Goal: Check status: Check status

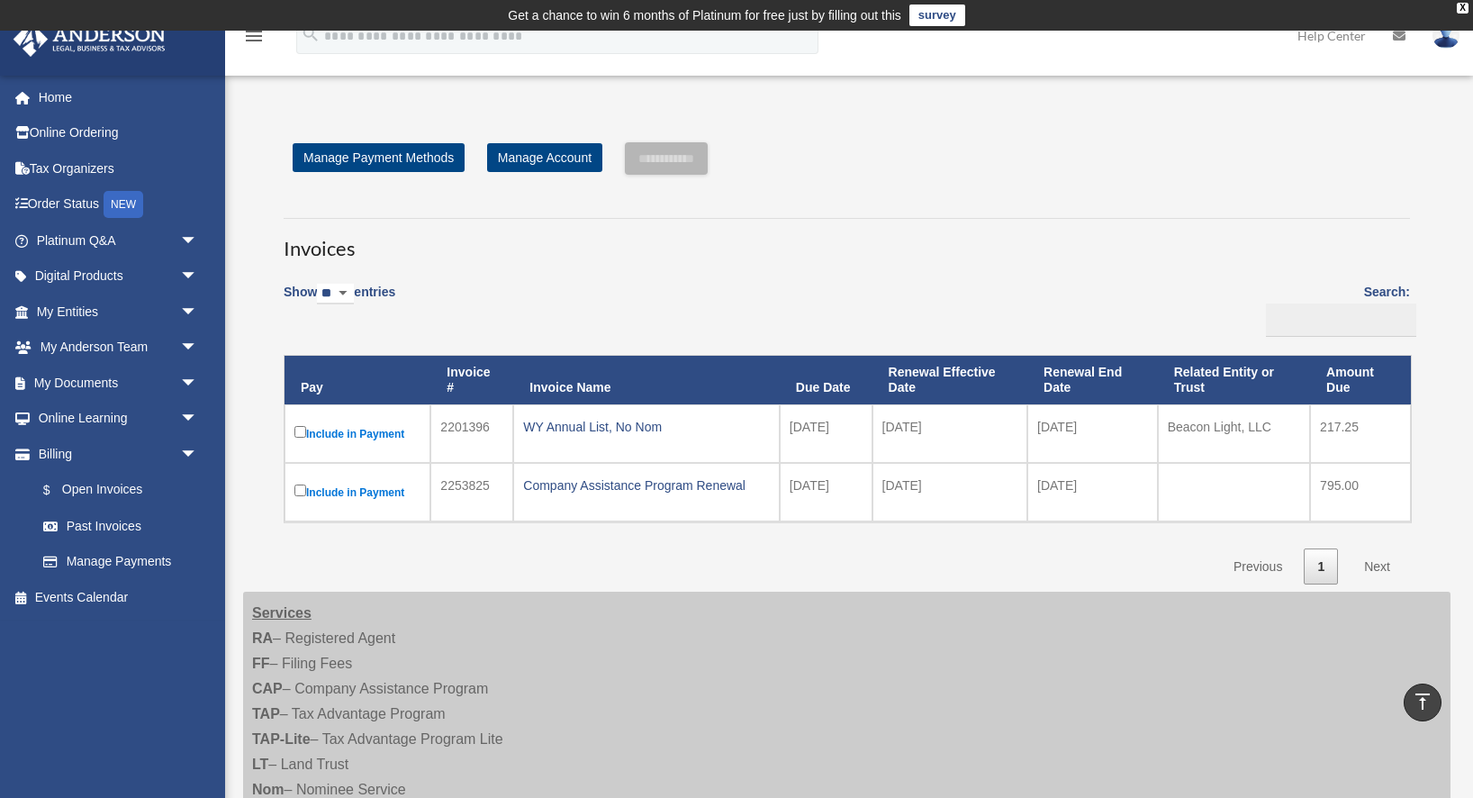
scroll to position [350, 0]
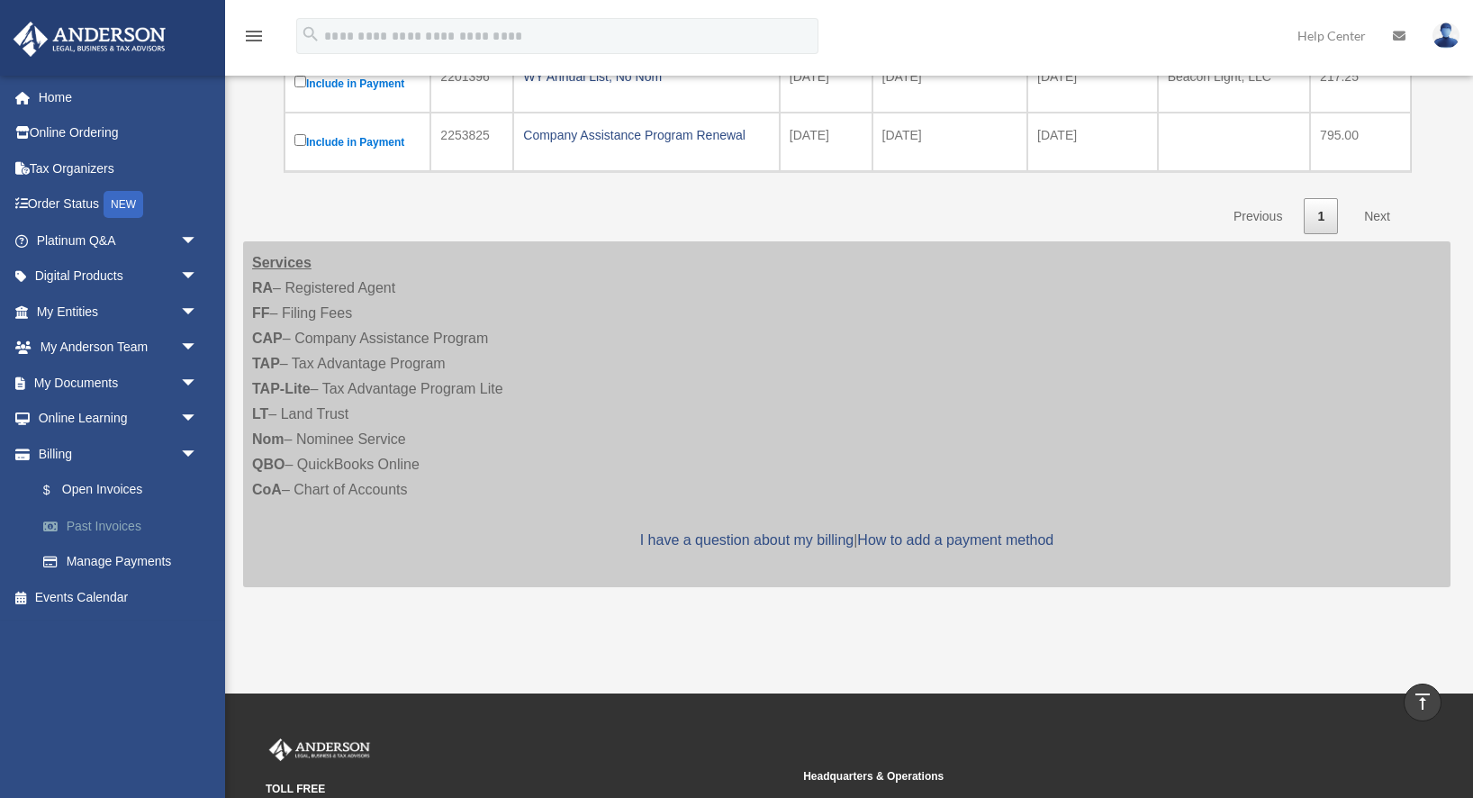
click at [114, 523] on link "Past Invoices" at bounding box center [125, 526] width 200 height 36
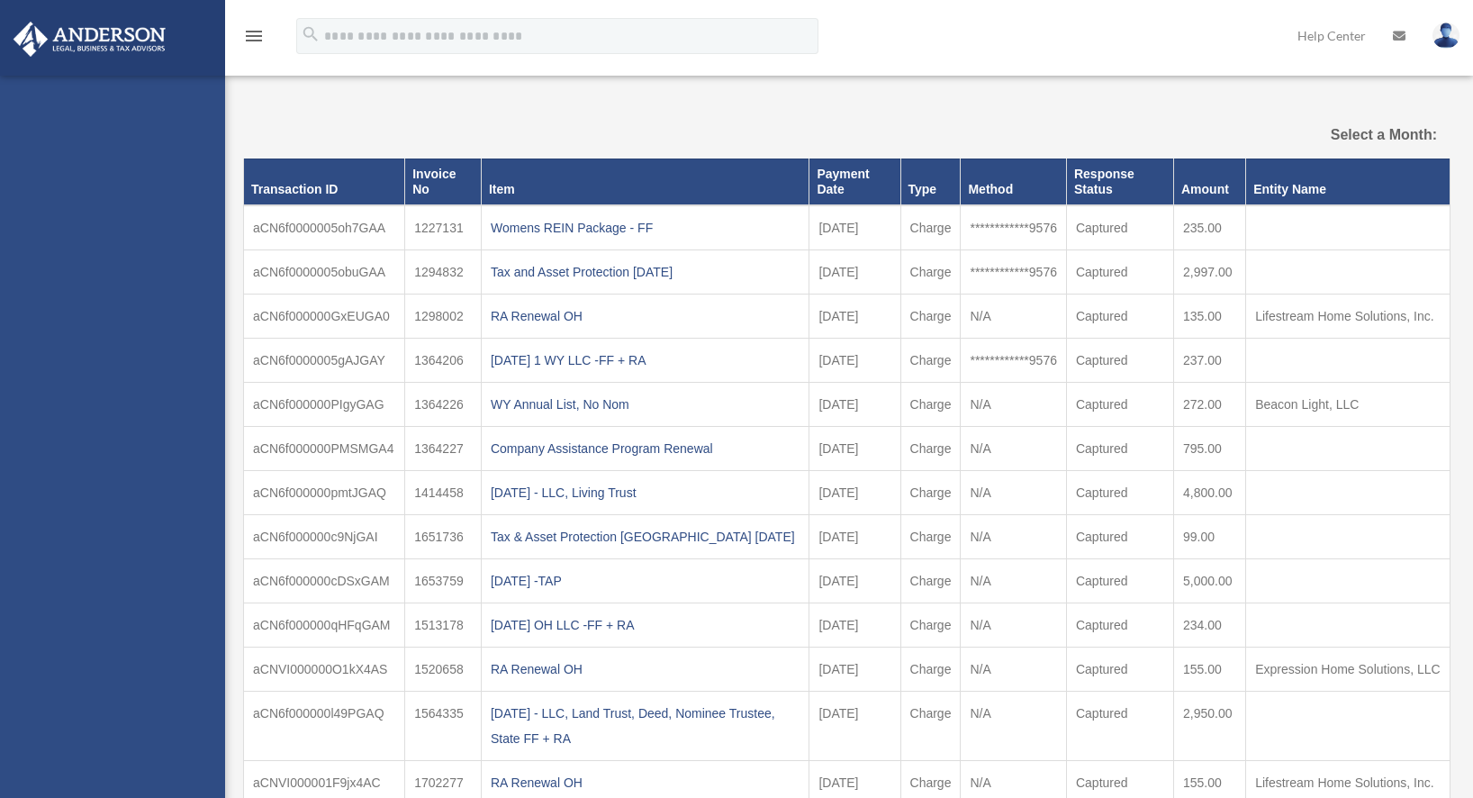
select select
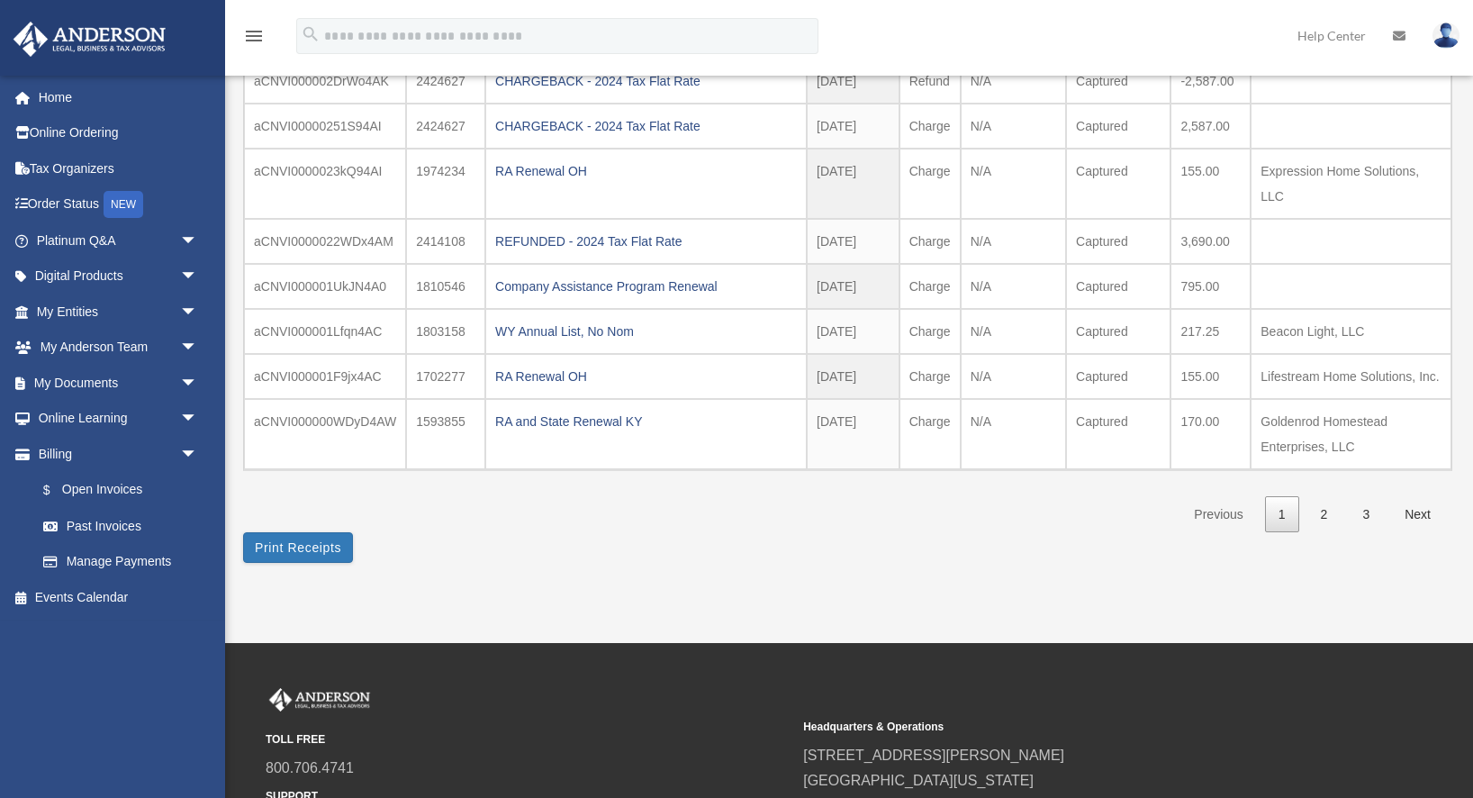
scroll to position [360, 0]
click at [1317, 509] on link "2" at bounding box center [1324, 513] width 34 height 37
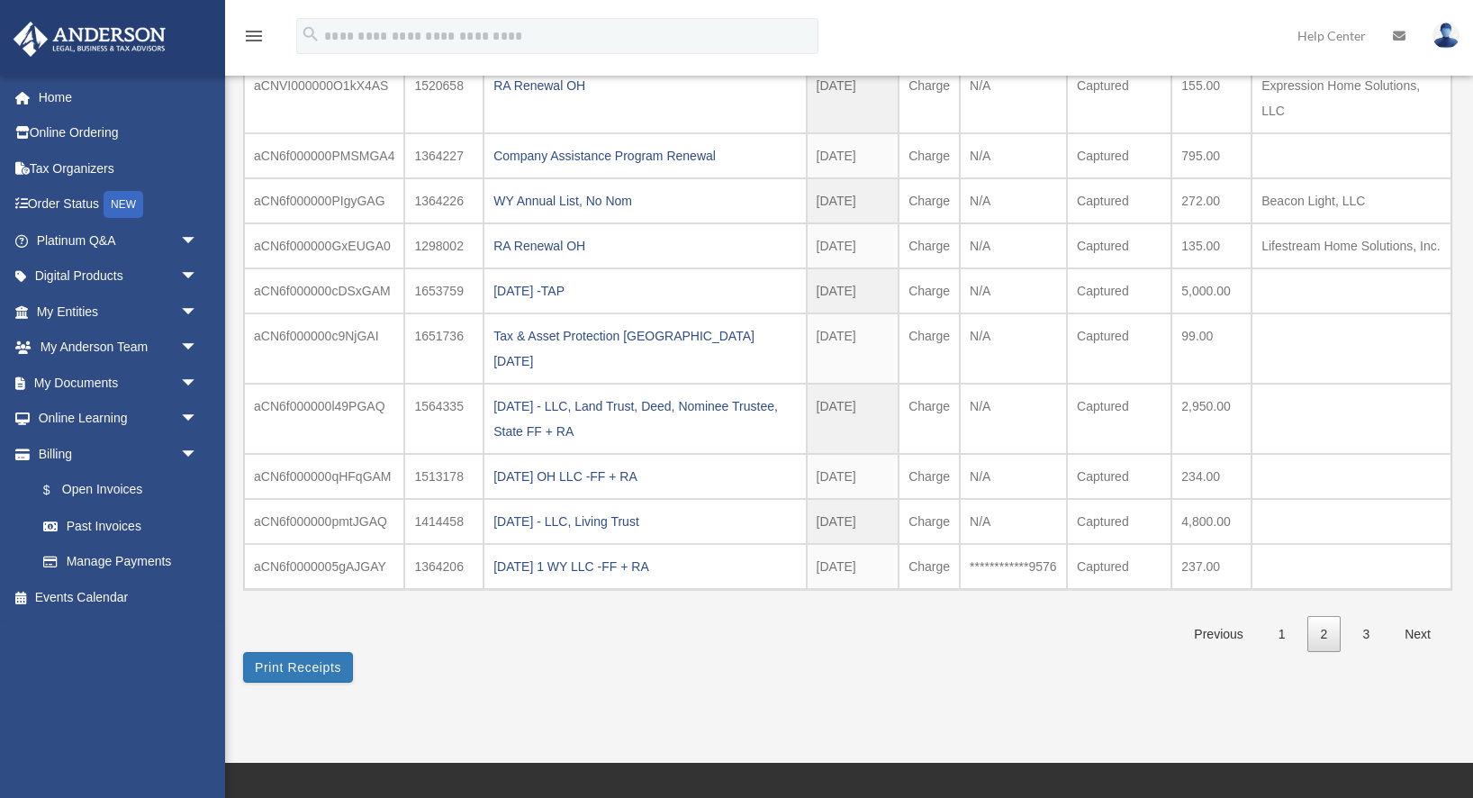
scroll to position [240, 0]
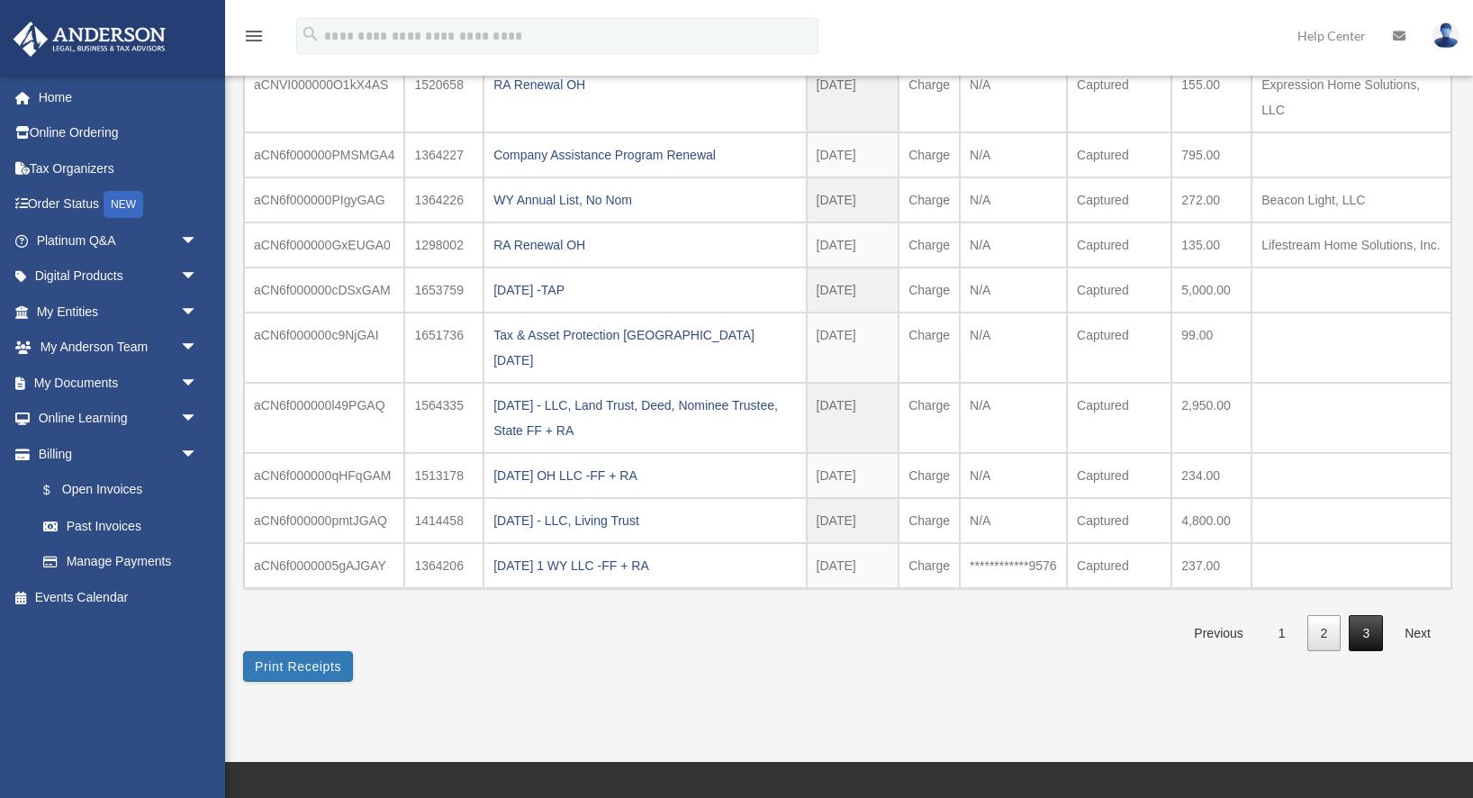
click at [1364, 615] on link "3" at bounding box center [1366, 633] width 34 height 37
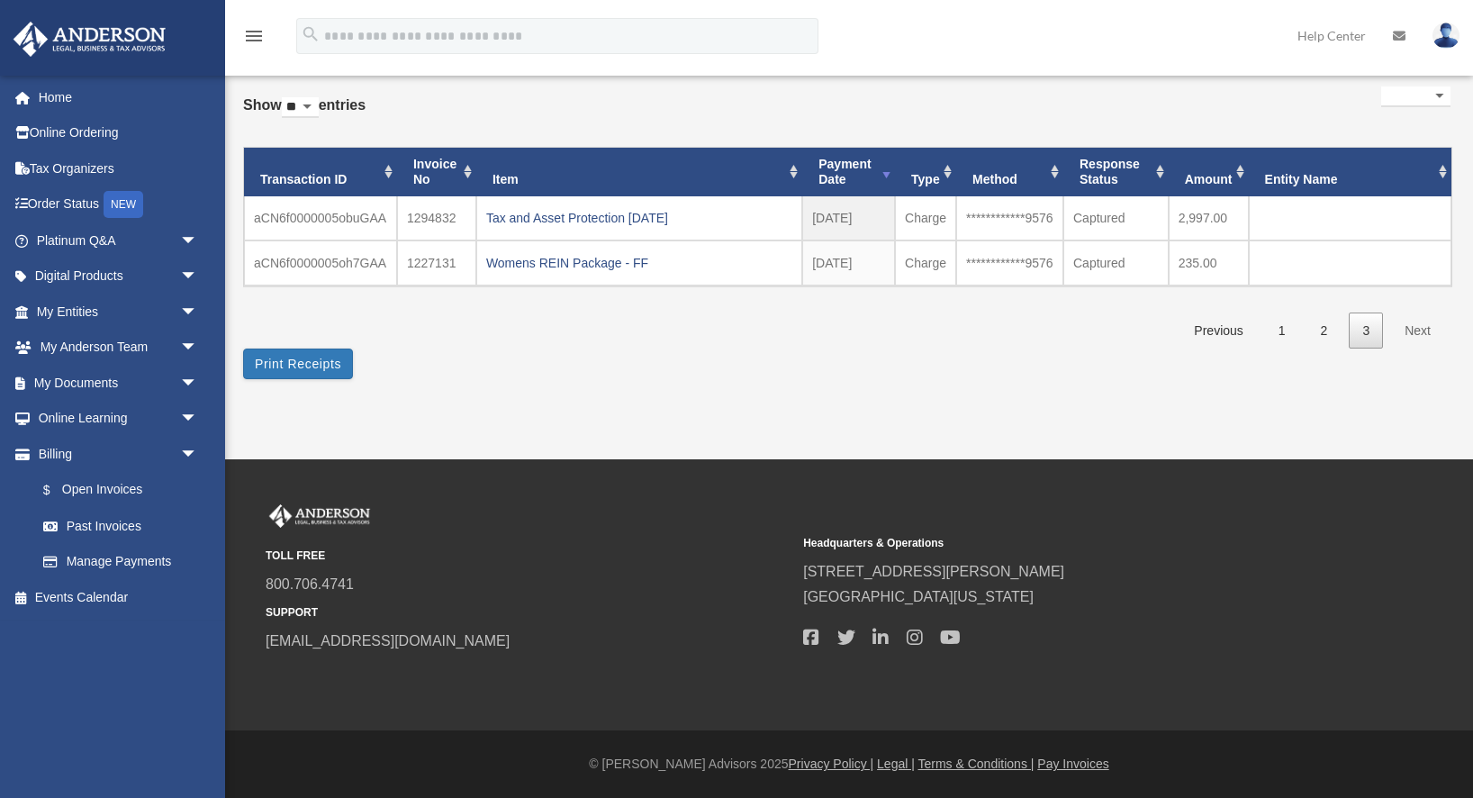
scroll to position [105, 0]
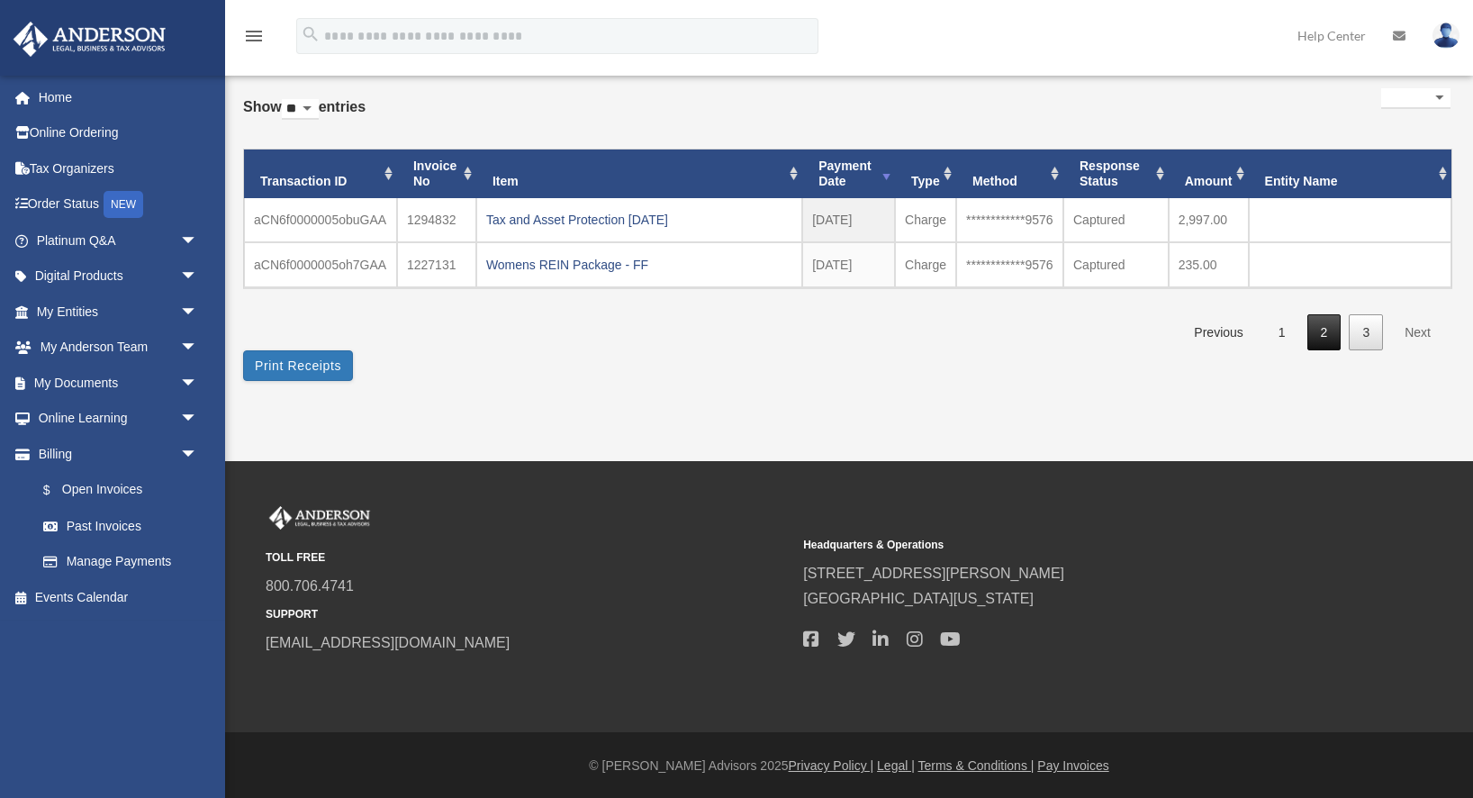
click at [1320, 330] on link "2" at bounding box center [1324, 332] width 34 height 37
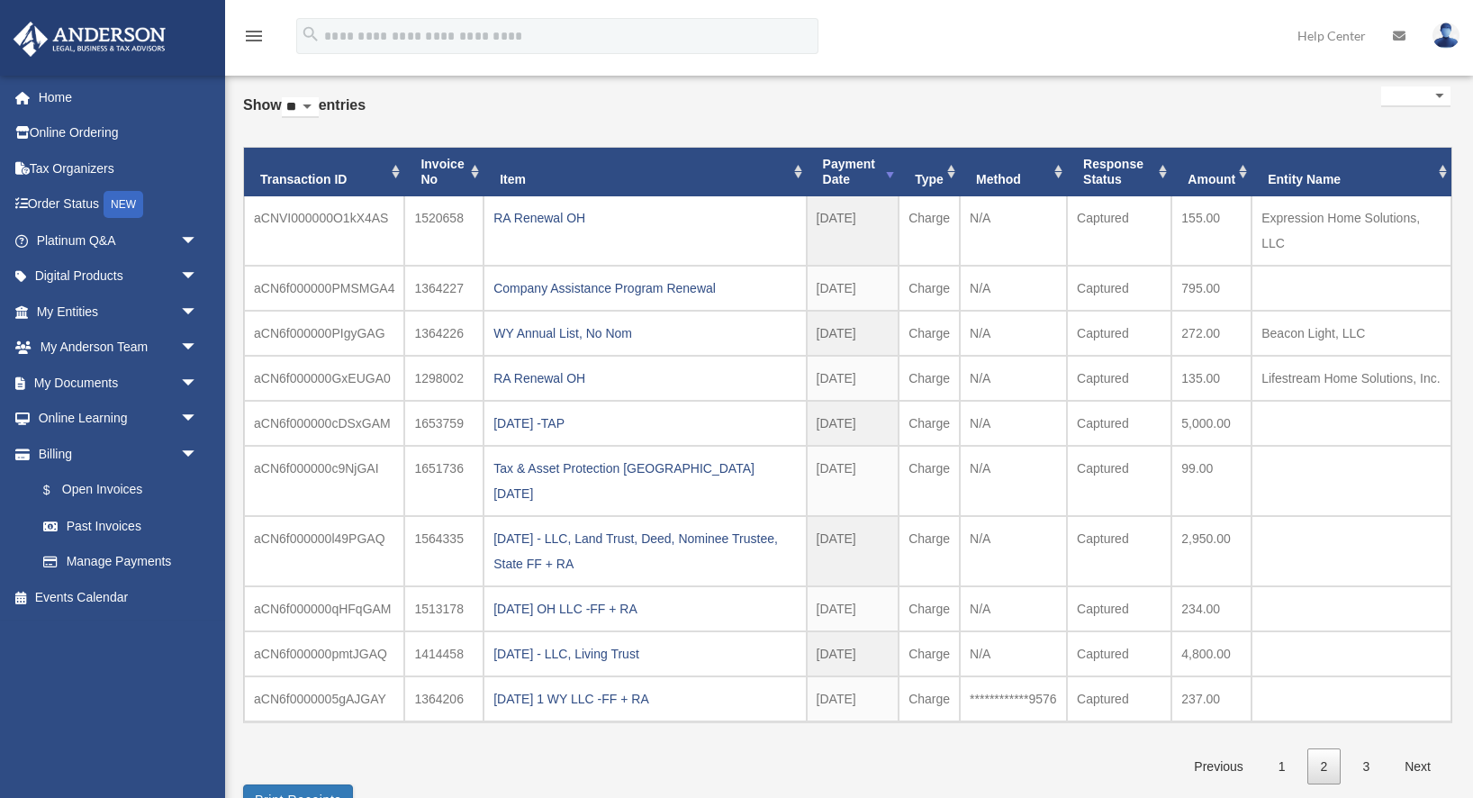
scroll to position [112, 0]
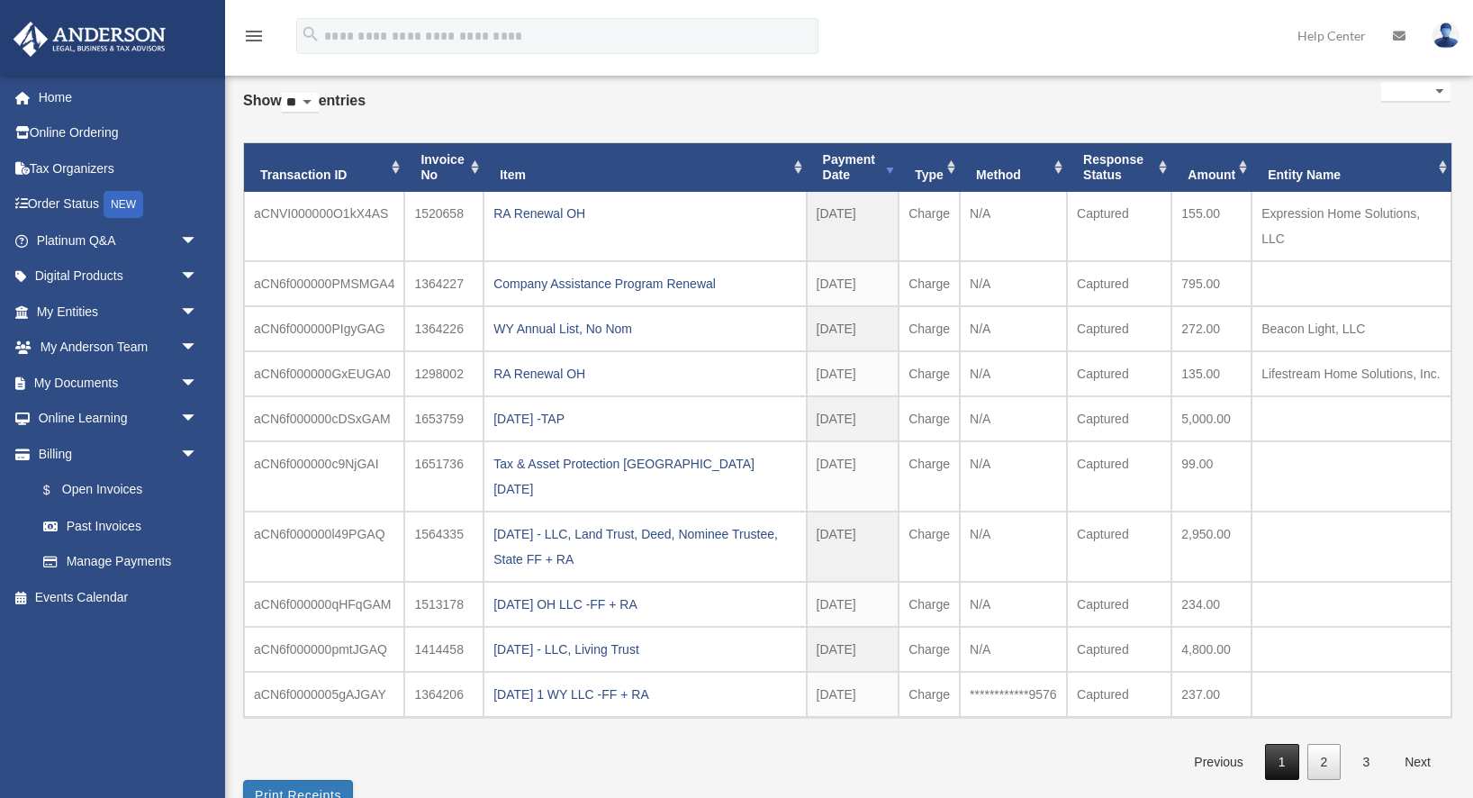
click at [1279, 744] on link "1" at bounding box center [1282, 762] width 34 height 37
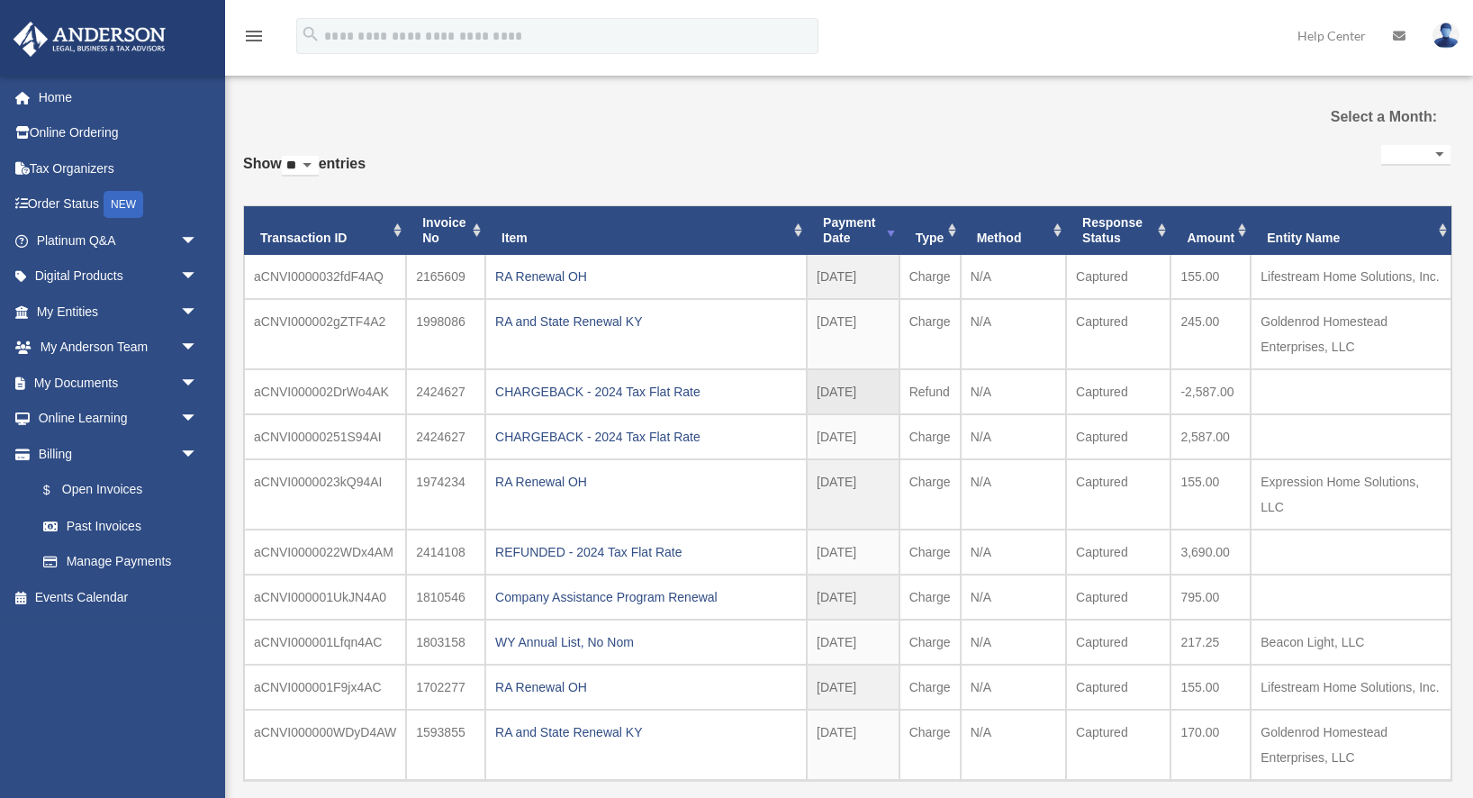
scroll to position [52, 0]
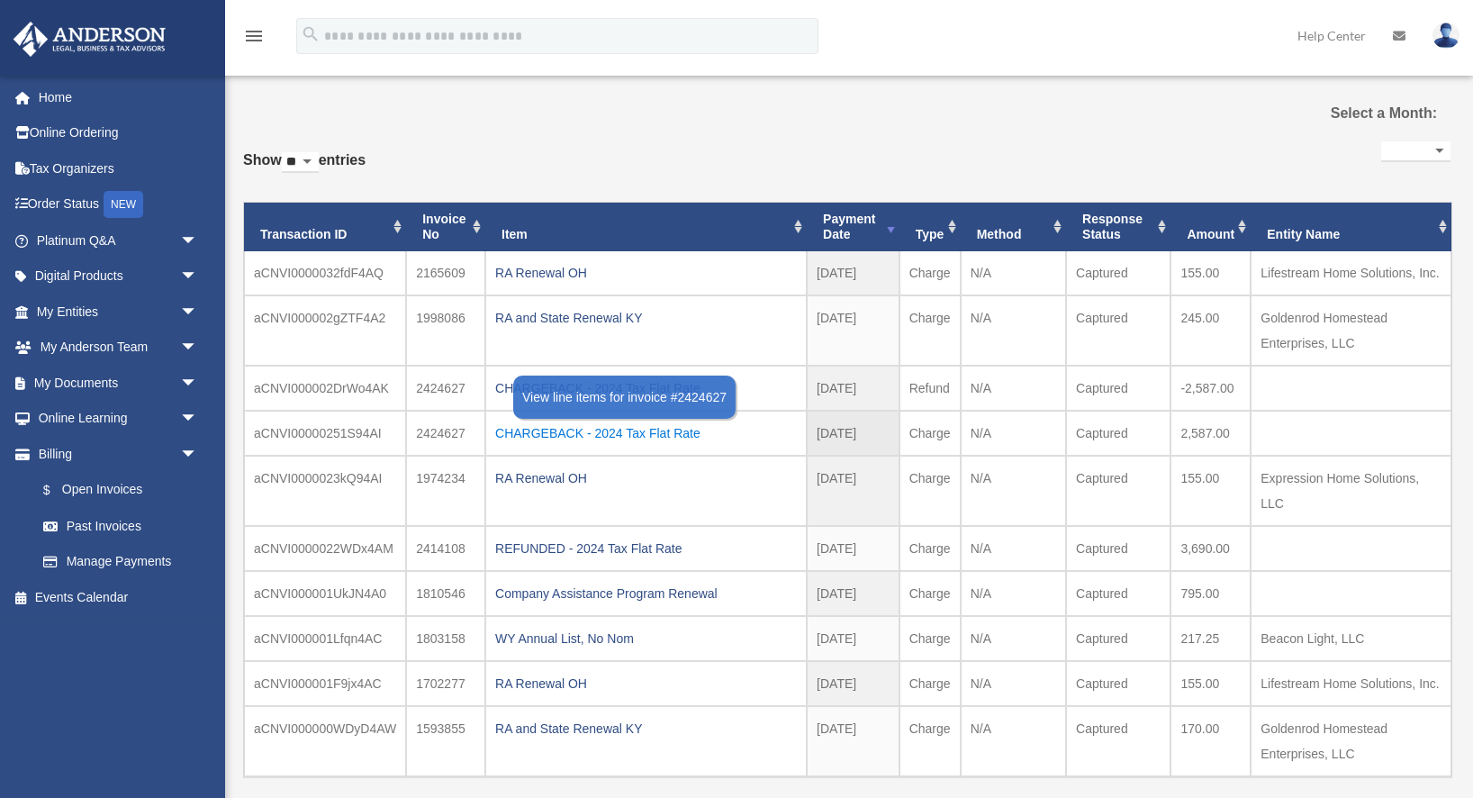
click at [579, 432] on div "CHARGEBACK - 2024 Tax Flat Rate" at bounding box center [646, 432] width 302 height 25
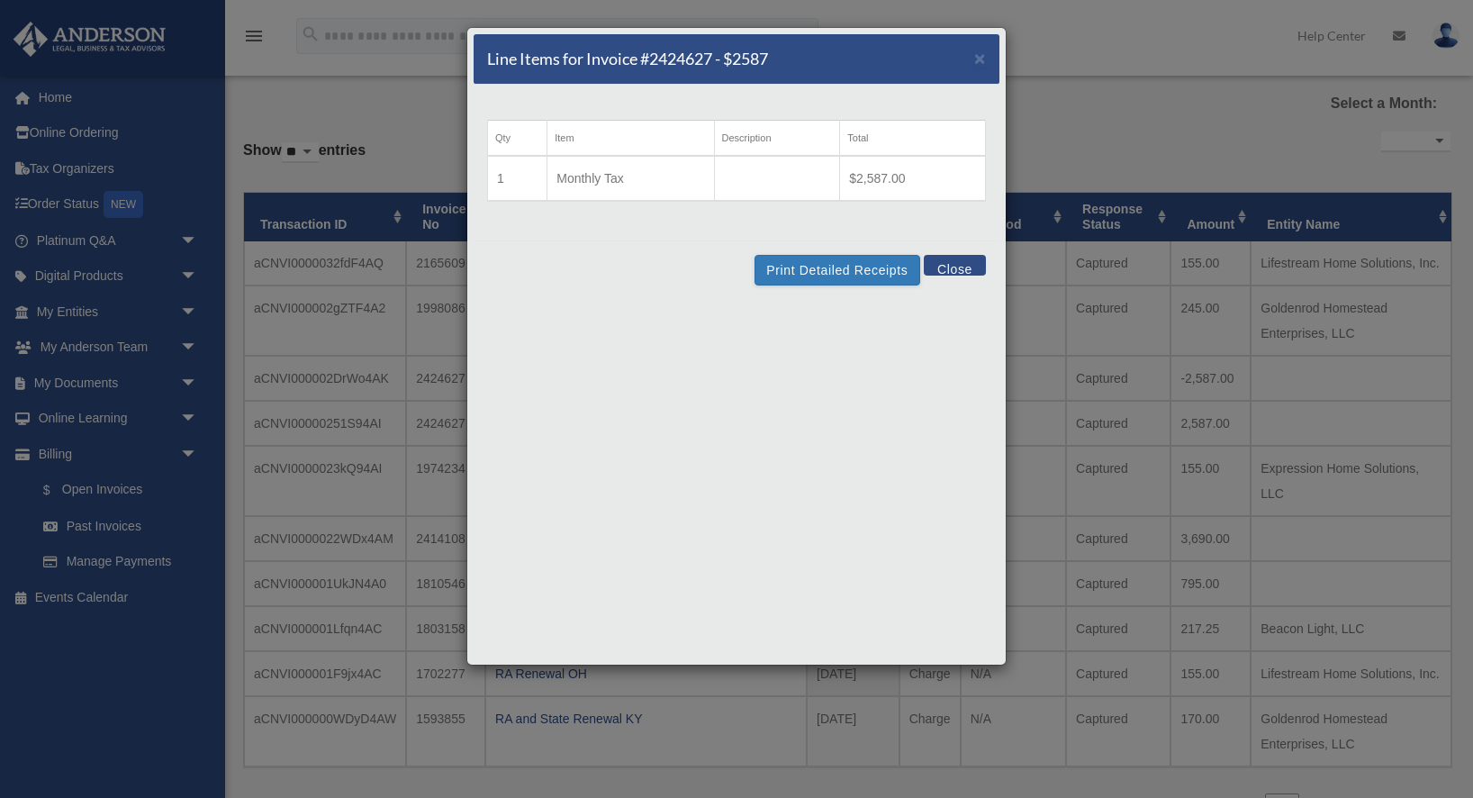
scroll to position [63, 0]
click at [980, 59] on span "×" at bounding box center [980, 58] width 12 height 21
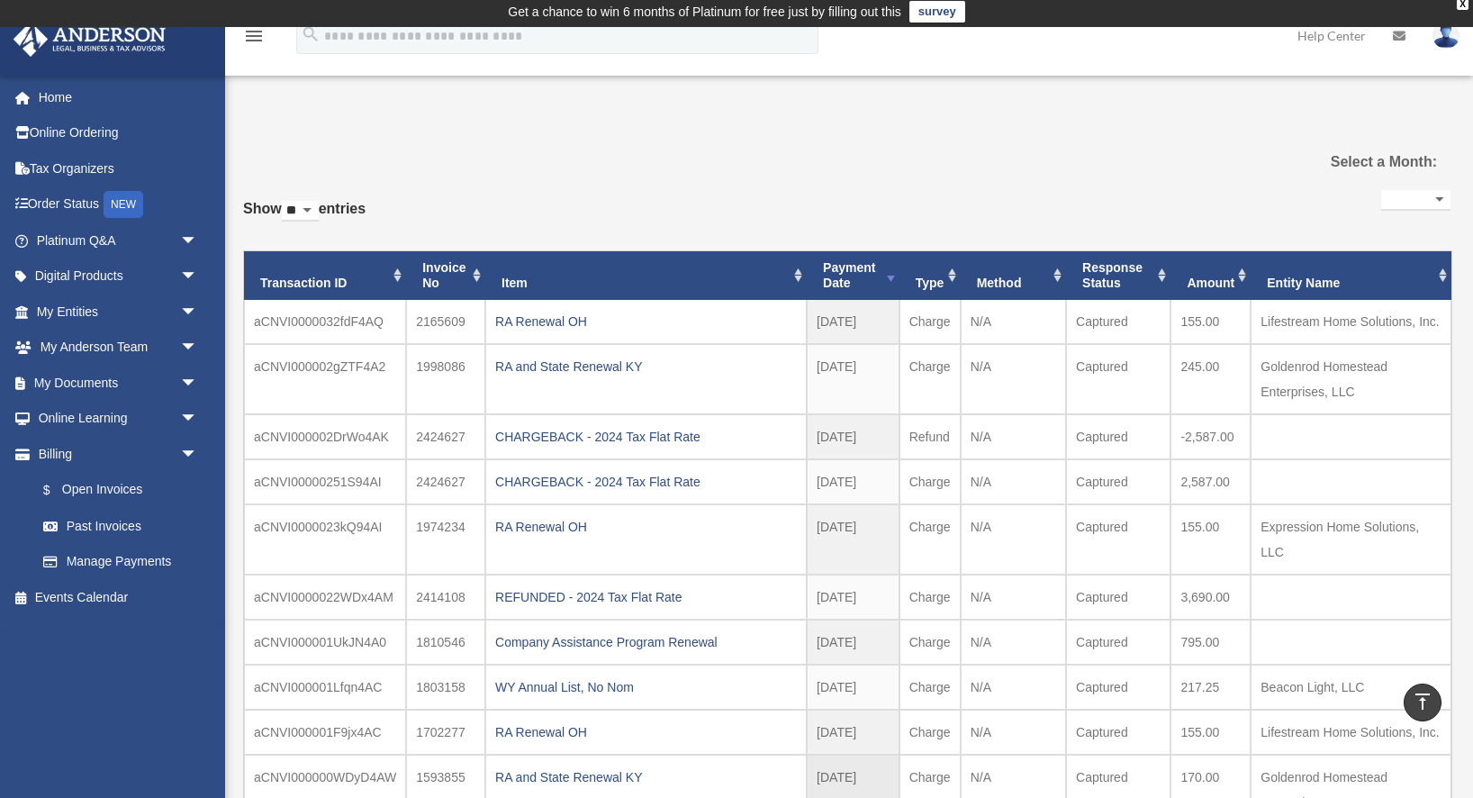
scroll to position [0, 0]
